Goal: Navigation & Orientation: Find specific page/section

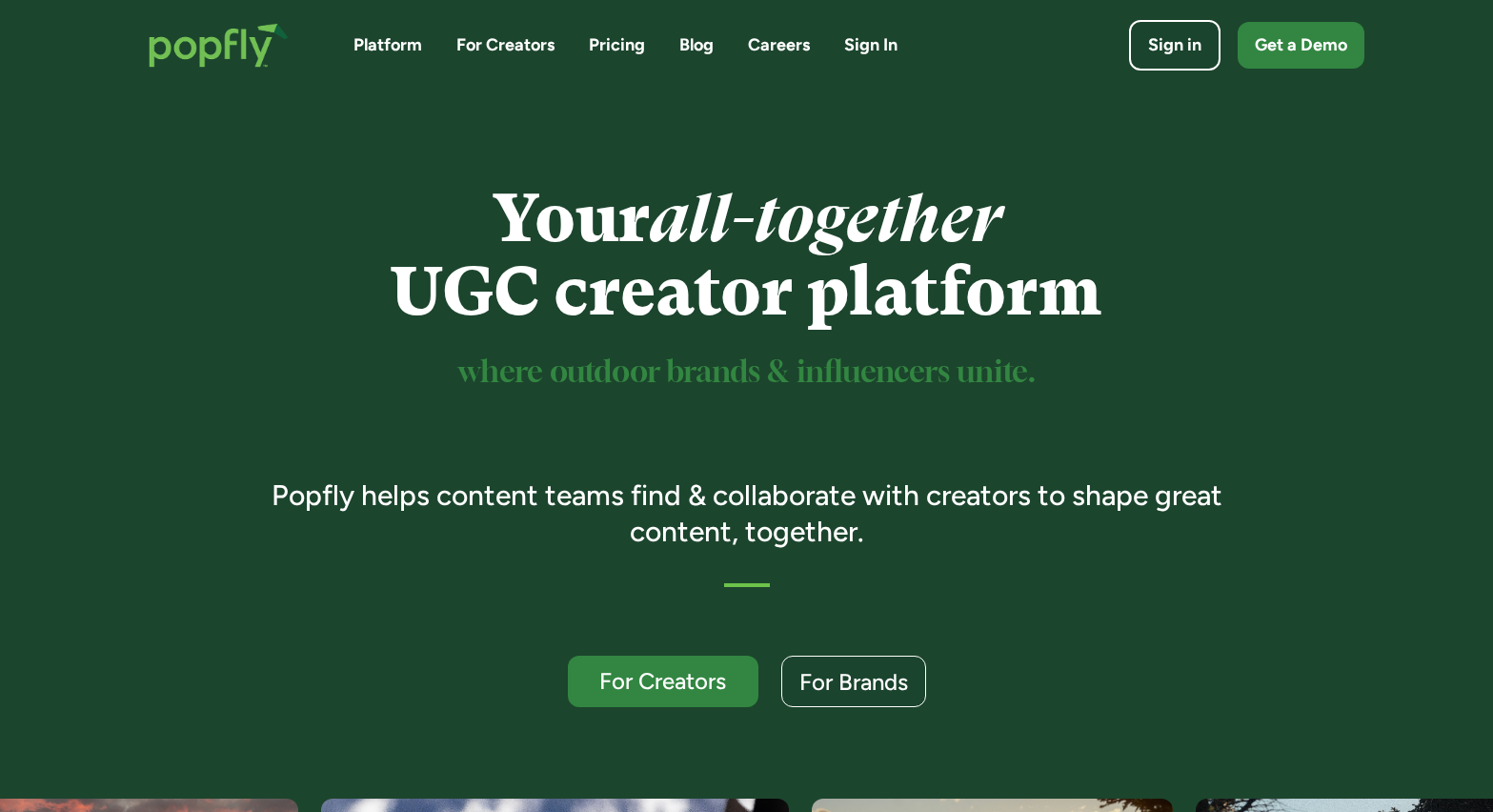
click at [493, 50] on link "For Creators" at bounding box center [505, 45] width 98 height 24
